Goal: Information Seeking & Learning: Find specific page/section

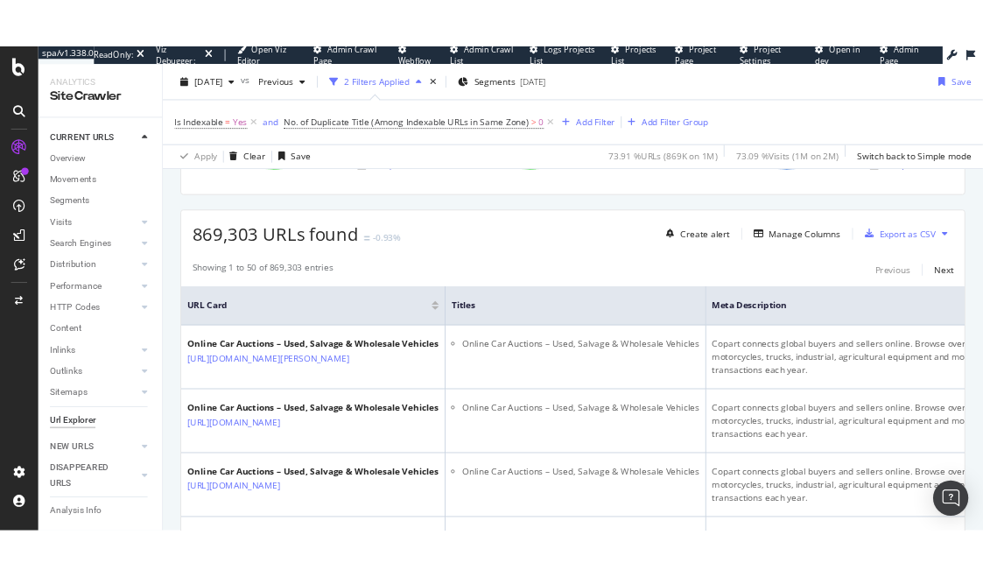
scroll to position [285, 0]
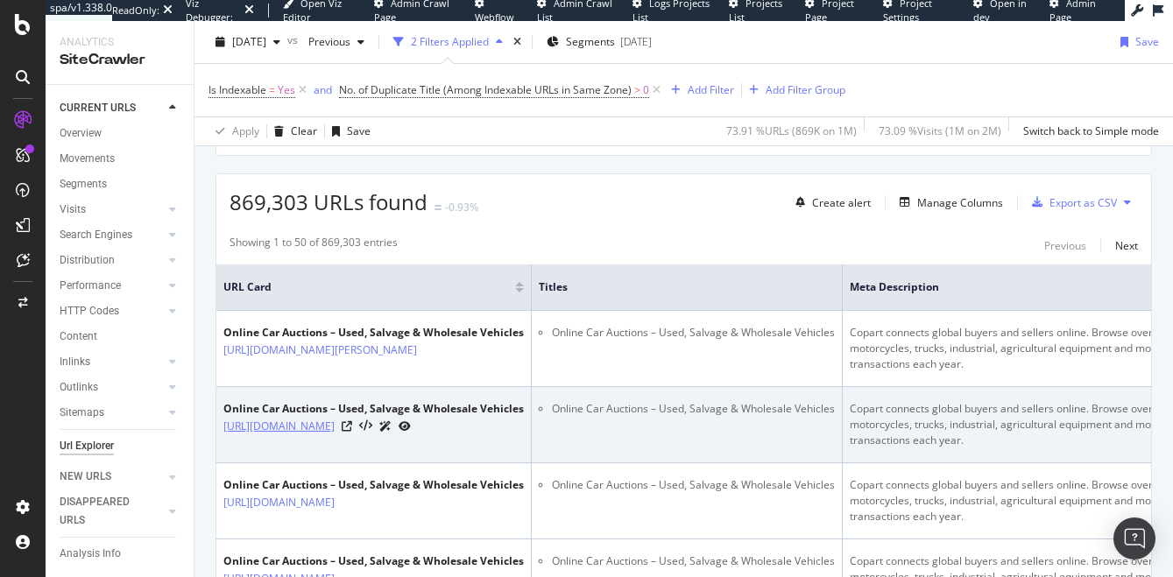
click at [335, 427] on link "[URL][DOMAIN_NAME]" at bounding box center [278, 427] width 111 height 18
click at [335, 429] on link "[URL][DOMAIN_NAME]" at bounding box center [278, 427] width 111 height 18
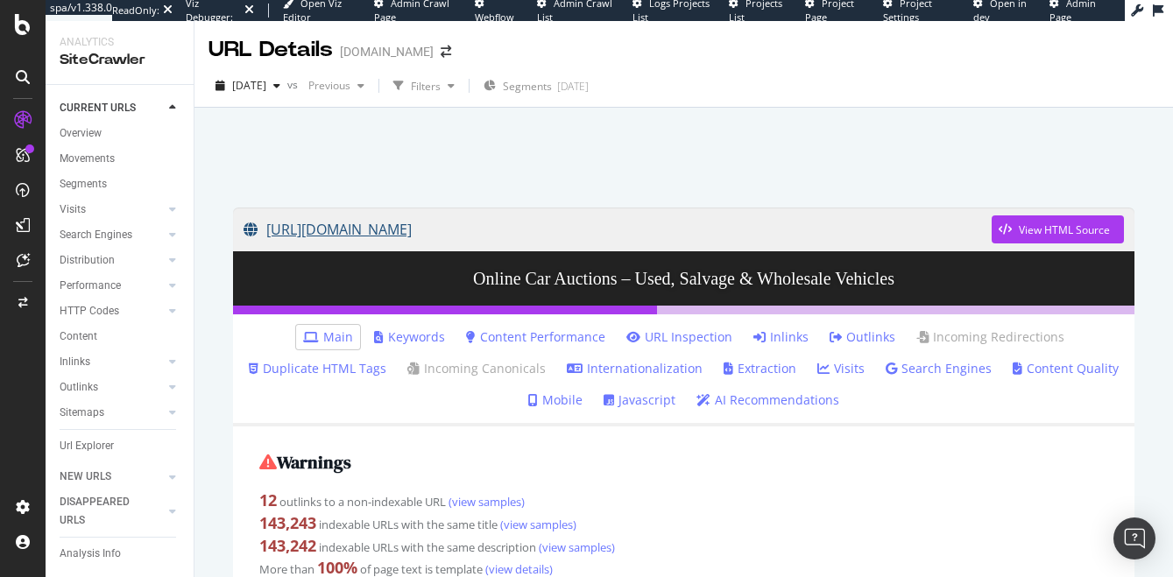
click at [839, 236] on link "[URL][DOMAIN_NAME]" at bounding box center [617, 230] width 748 height 44
